Goal: Obtain resource: Obtain resource

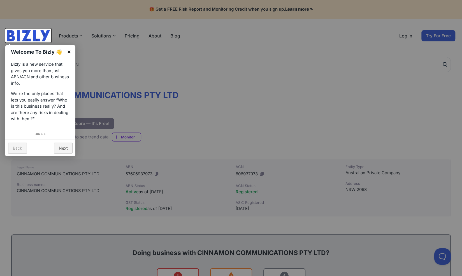
click at [69, 51] on link "×" at bounding box center [69, 51] width 13 height 13
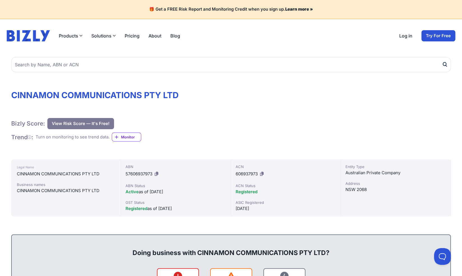
click at [74, 122] on button "View Risk Score — It's Free!" at bounding box center [80, 123] width 67 height 11
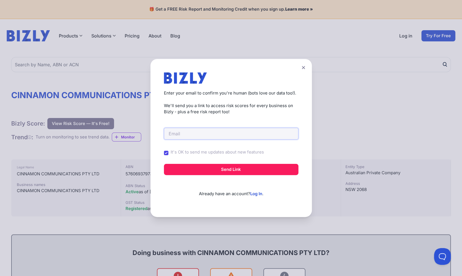
click at [195, 137] on input "email" at bounding box center [231, 134] width 134 height 12
type input "[EMAIL_ADDRESS][DOMAIN_NAME]"
click at [167, 153] on input "It's OK to send me updates about new features" at bounding box center [166, 153] width 4 height 4
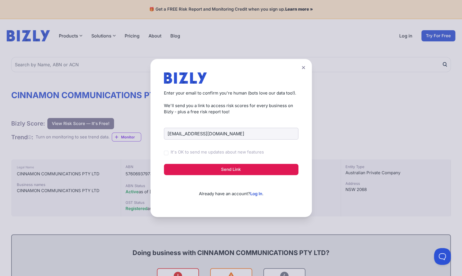
click at [232, 169] on button "Send Link" at bounding box center [231, 169] width 134 height 11
click at [231, 169] on button "Send Link" at bounding box center [231, 169] width 134 height 11
click at [168, 151] on input "It's OK to send me updates about new features" at bounding box center [166, 153] width 4 height 4
checkbox input "true"
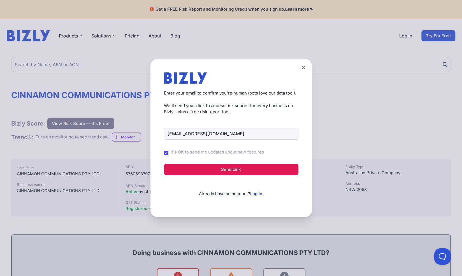
click at [236, 172] on button "Send Link" at bounding box center [231, 169] width 134 height 11
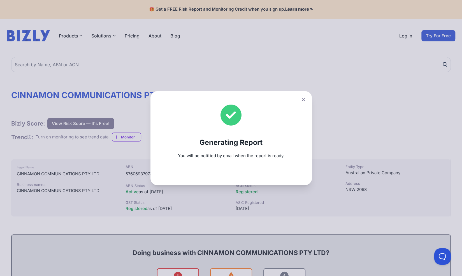
click at [305, 100] on icon at bounding box center [303, 99] width 3 height 3
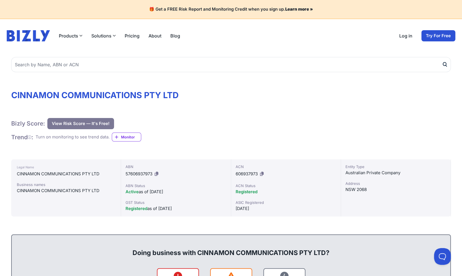
click at [305, 100] on h1 "CINNAMON COMMUNICATIONS PTY LTD" at bounding box center [230, 95] width 439 height 10
